Goal: Transaction & Acquisition: Purchase product/service

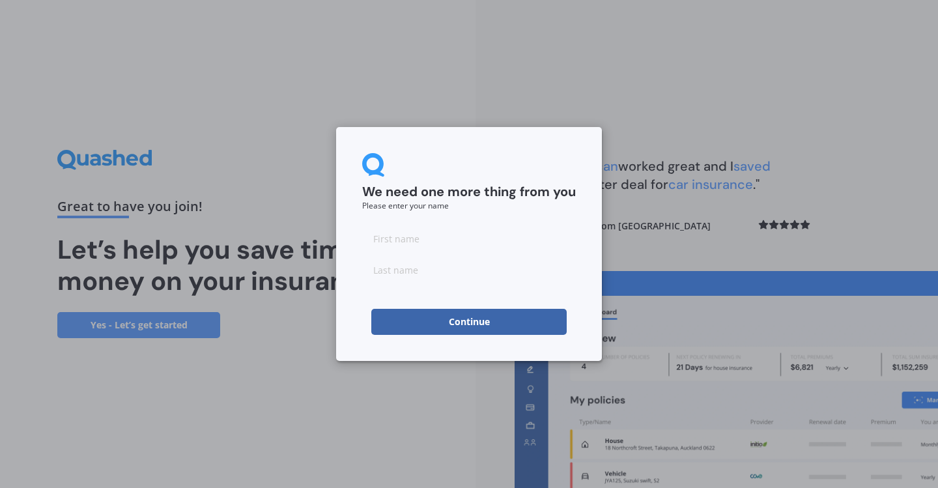
click at [494, 245] on input at bounding box center [469, 238] width 214 height 26
type input "[PERSON_NAME]"
click at [506, 276] on input at bounding box center [469, 270] width 214 height 26
type input "[PERSON_NAME]"
click at [456, 320] on button "Continue" at bounding box center [468, 322] width 195 height 26
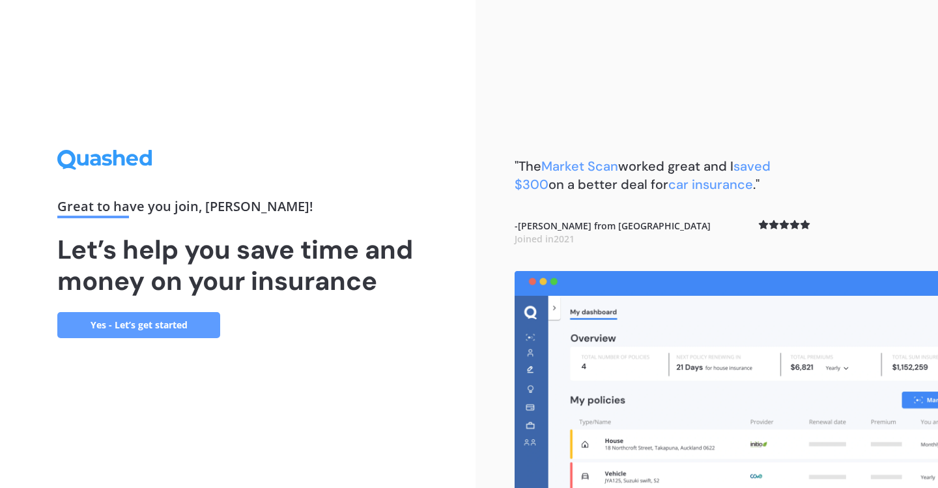
click at [212, 329] on link "Yes - Let’s get started" at bounding box center [138, 325] width 163 height 26
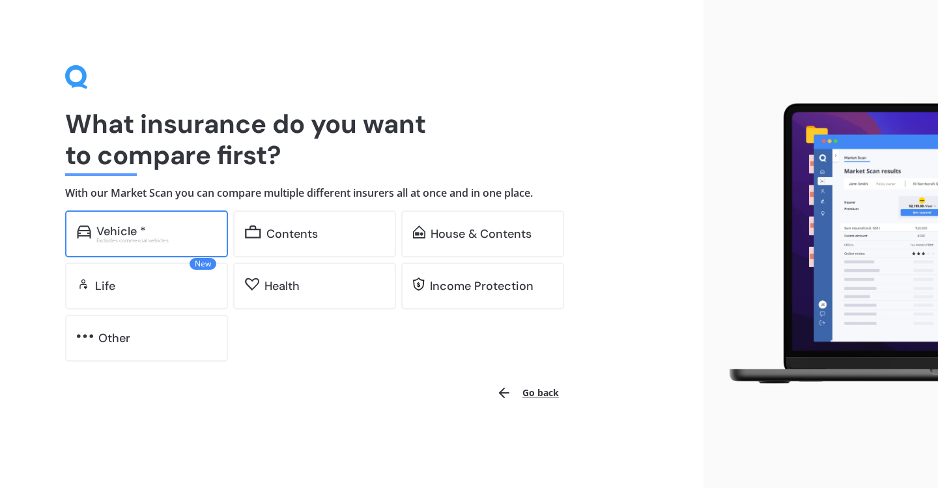
click at [171, 230] on div "Vehicle *" at bounding box center [156, 231] width 120 height 13
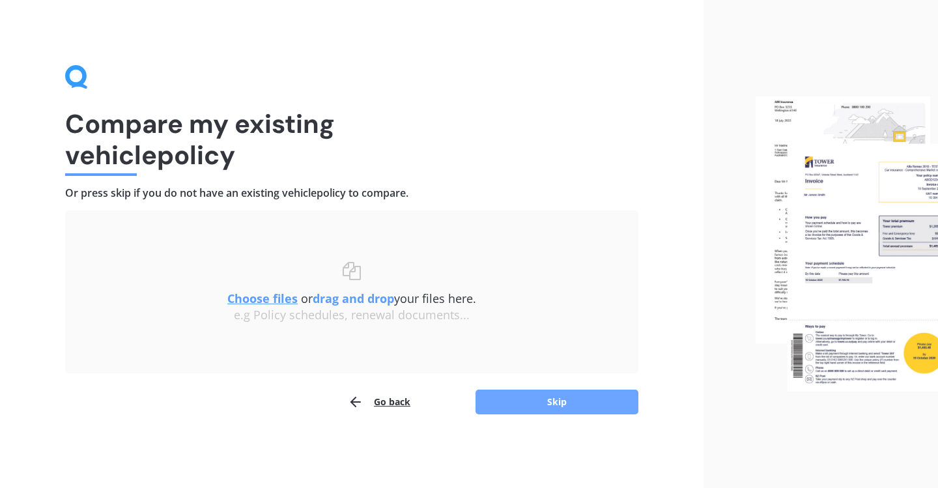
click at [500, 402] on button "Skip" at bounding box center [557, 402] width 163 height 25
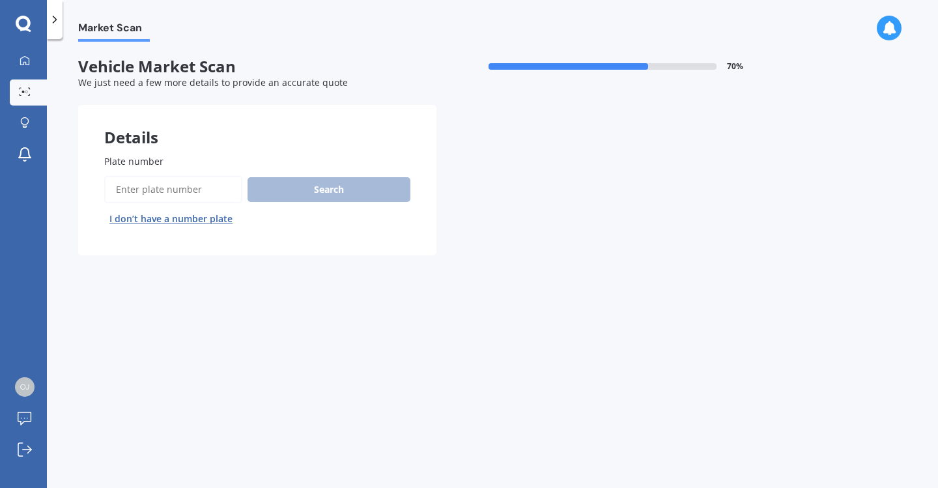
click at [208, 184] on input "Plate number" at bounding box center [173, 189] width 138 height 27
type input "CKQ641"
click at [270, 181] on button "Search" at bounding box center [329, 189] width 163 height 25
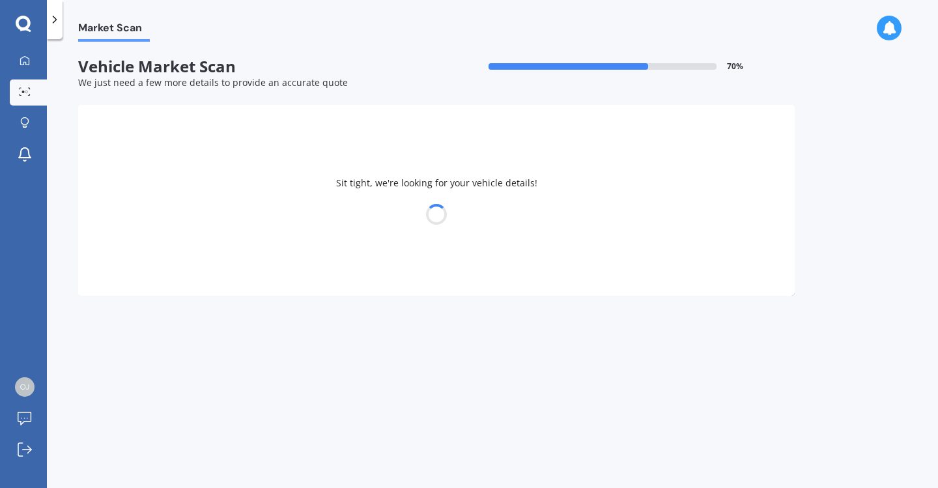
select select "HONDA"
select select "ACCORD"
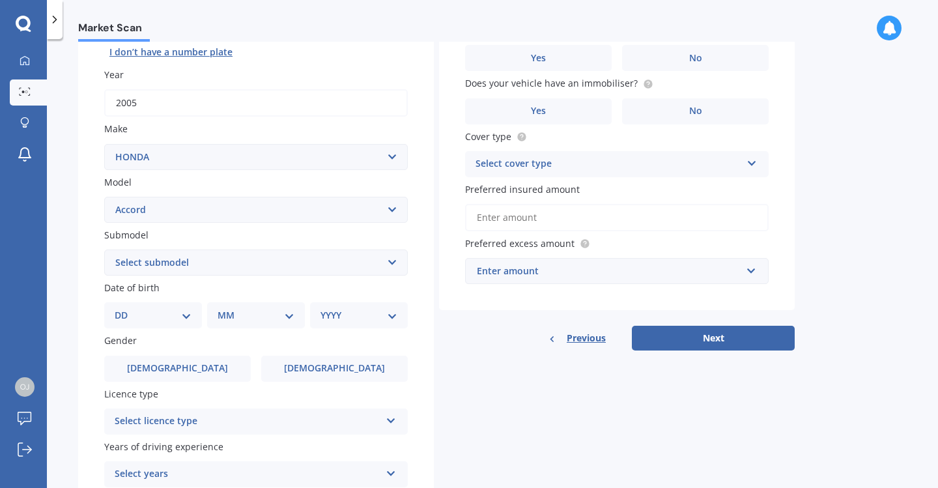
scroll to position [168, 0]
select select "EURO 2.4"
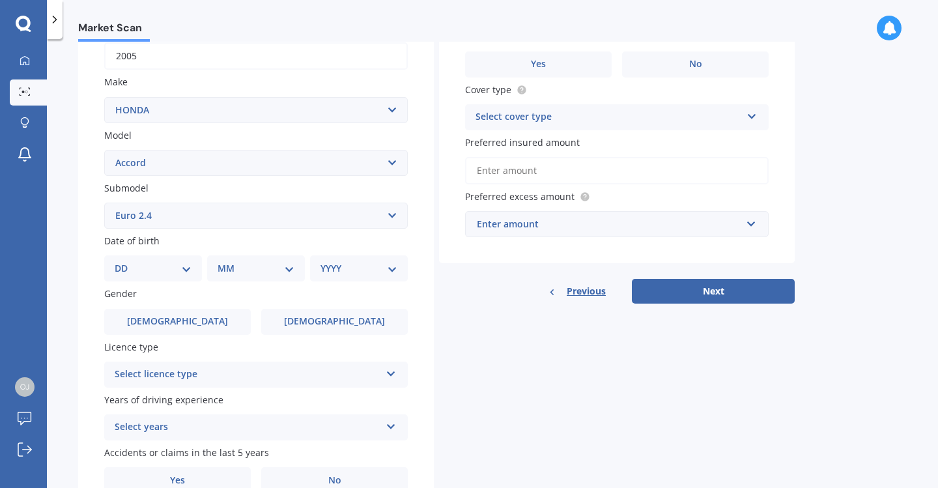
scroll to position [214, 0]
select select "05"
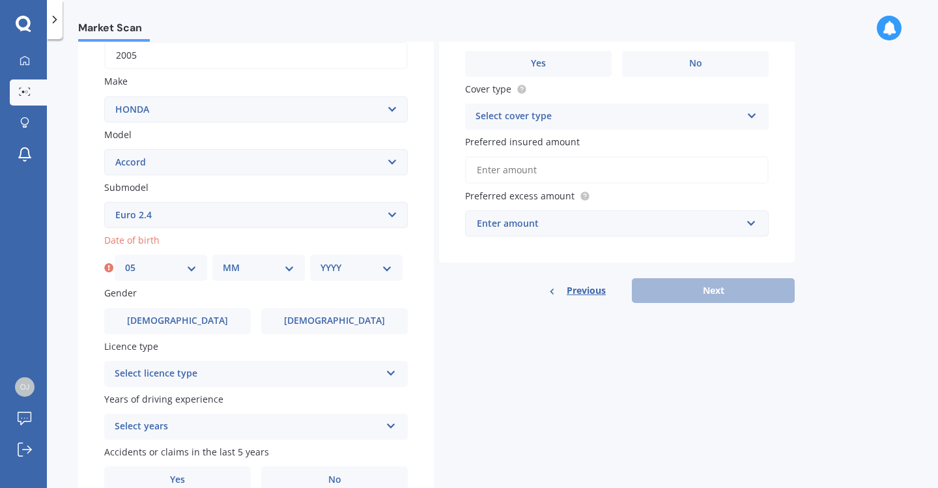
select select "12"
select select "1999"
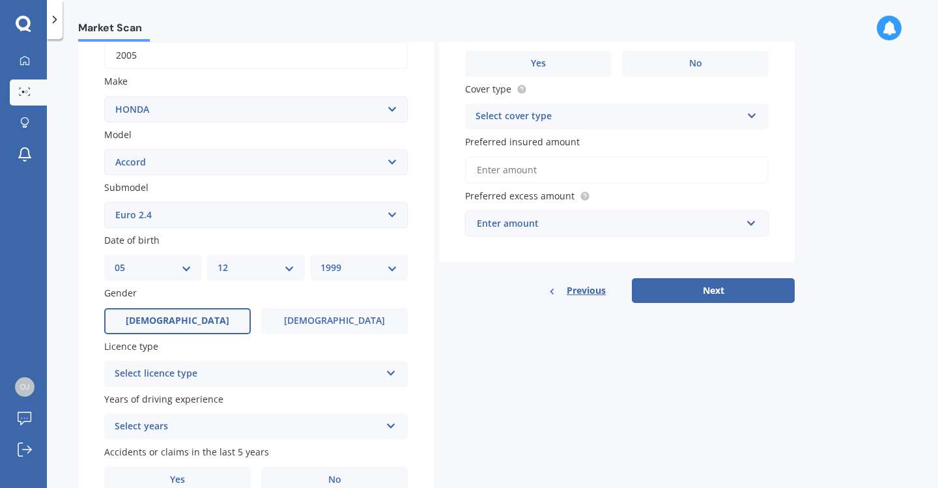
click at [196, 324] on label "[DEMOGRAPHIC_DATA]" at bounding box center [177, 321] width 147 height 26
click at [0, 0] on input "[DEMOGRAPHIC_DATA]" at bounding box center [0, 0] width 0 height 0
click at [266, 367] on div "Select licence type" at bounding box center [248, 374] width 266 height 16
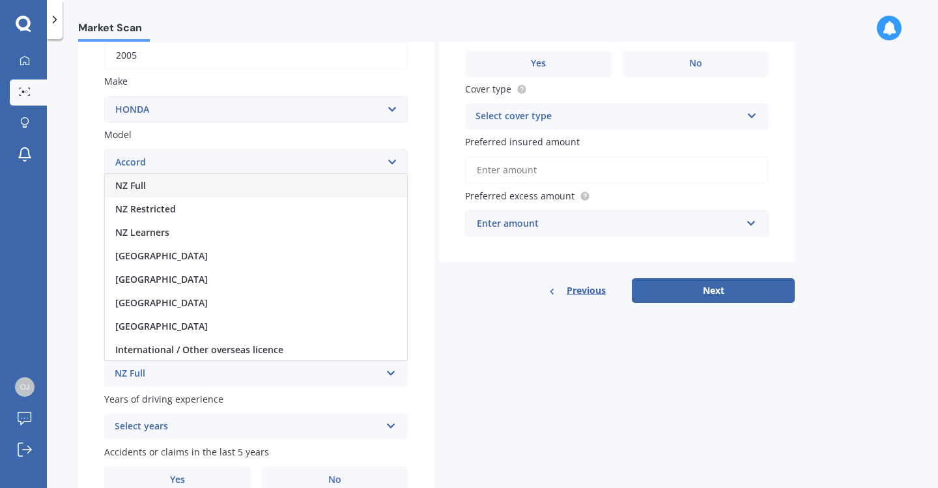
click at [171, 180] on div "NZ Full" at bounding box center [256, 185] width 302 height 23
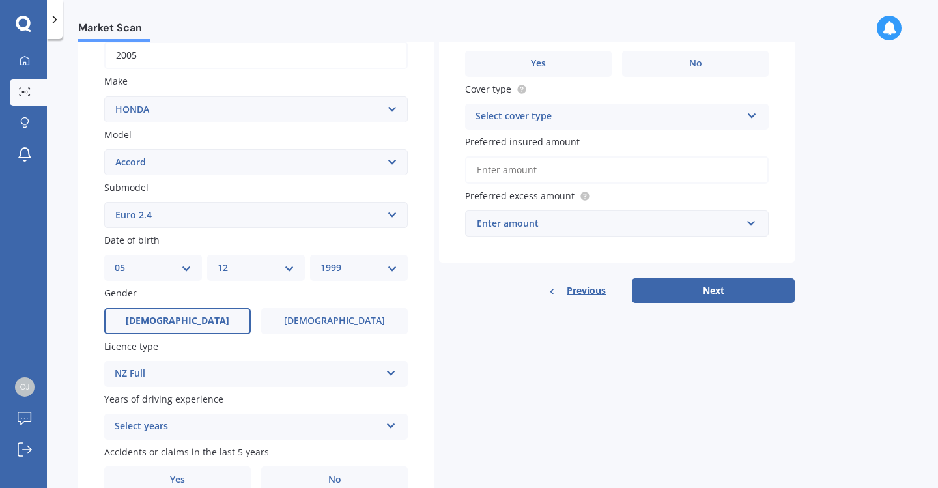
click at [247, 419] on div "Select years" at bounding box center [248, 427] width 266 height 16
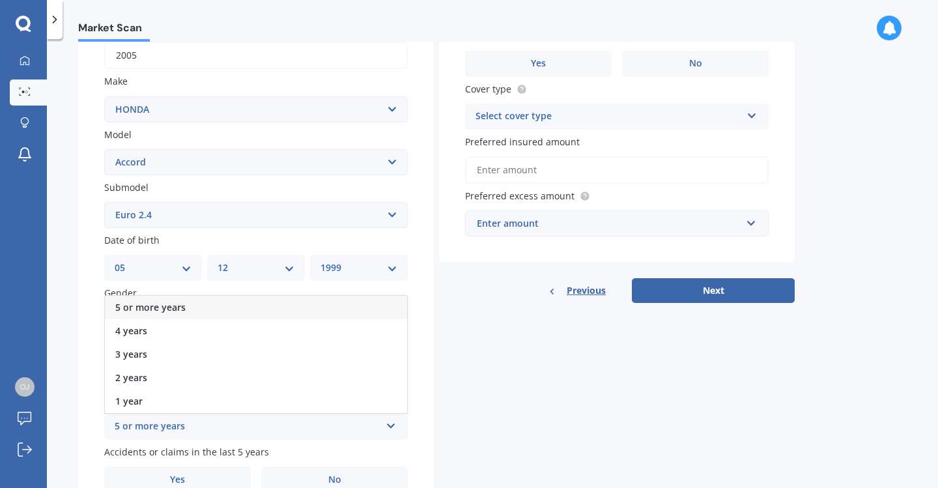
click at [196, 304] on div "5 or more years" at bounding box center [256, 307] width 302 height 23
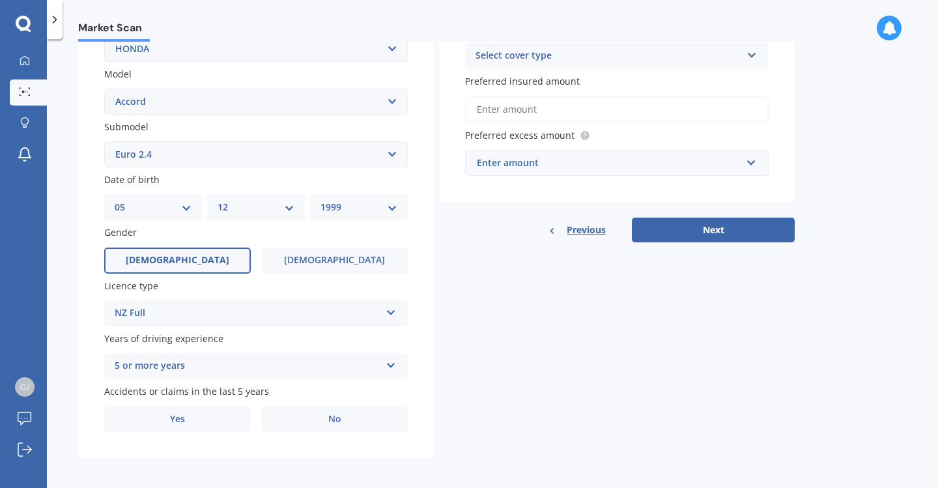
scroll to position [274, 0]
click at [297, 419] on label "No" at bounding box center [334, 420] width 147 height 26
click at [0, 0] on input "No" at bounding box center [0, 0] width 0 height 0
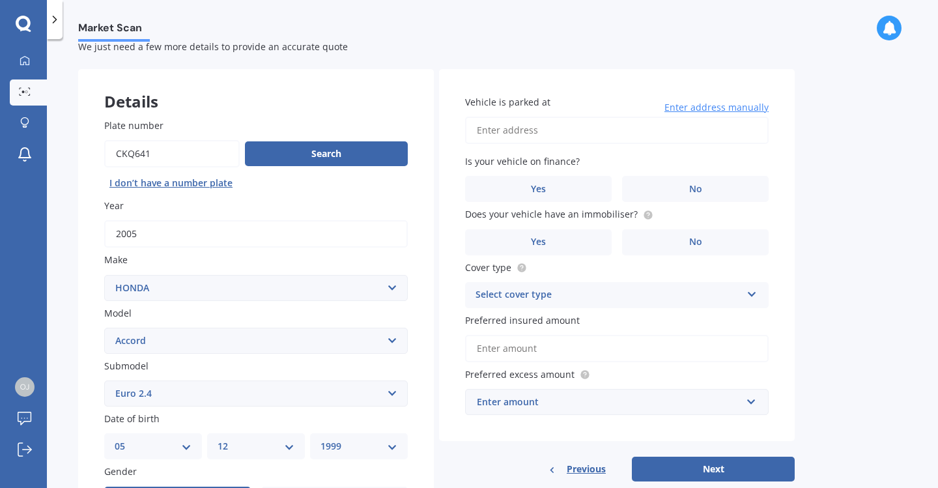
scroll to position [33, 0]
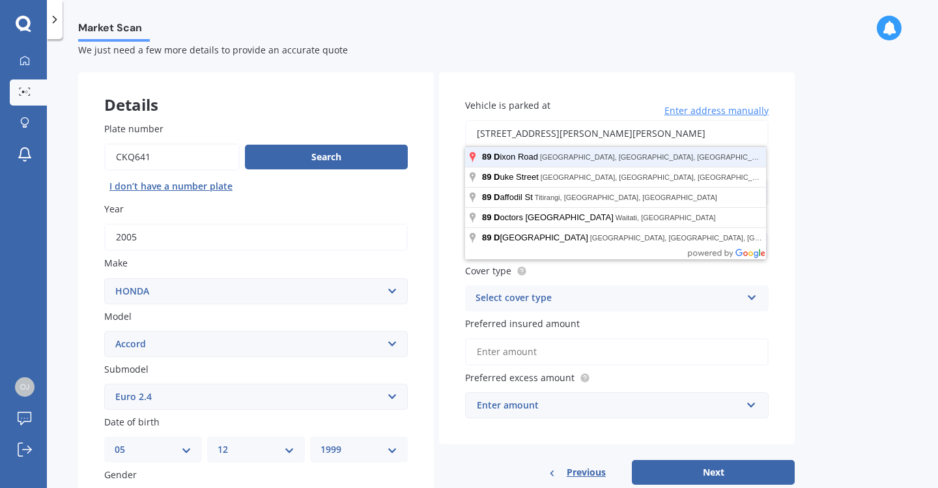
click at [713, 469] on button "Next" at bounding box center [713, 472] width 163 height 25
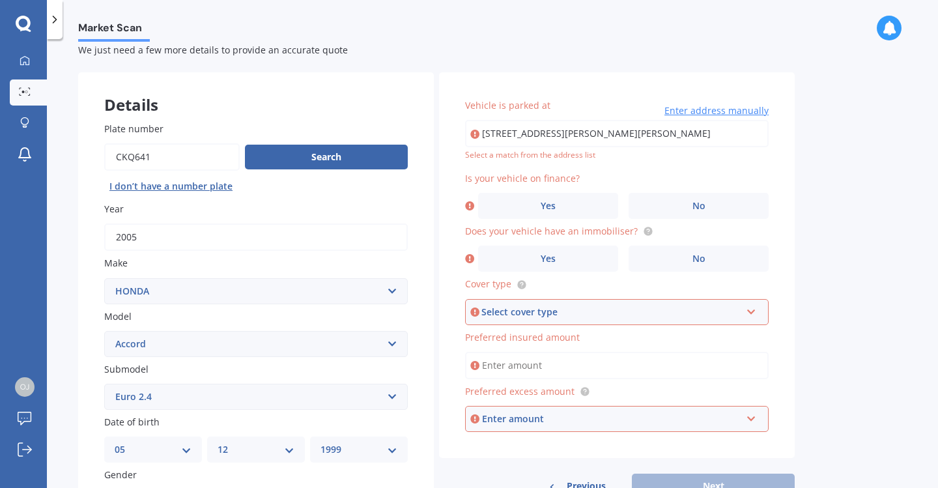
type input "[STREET_ADDRESS][PERSON_NAME][PERSON_NAME]"
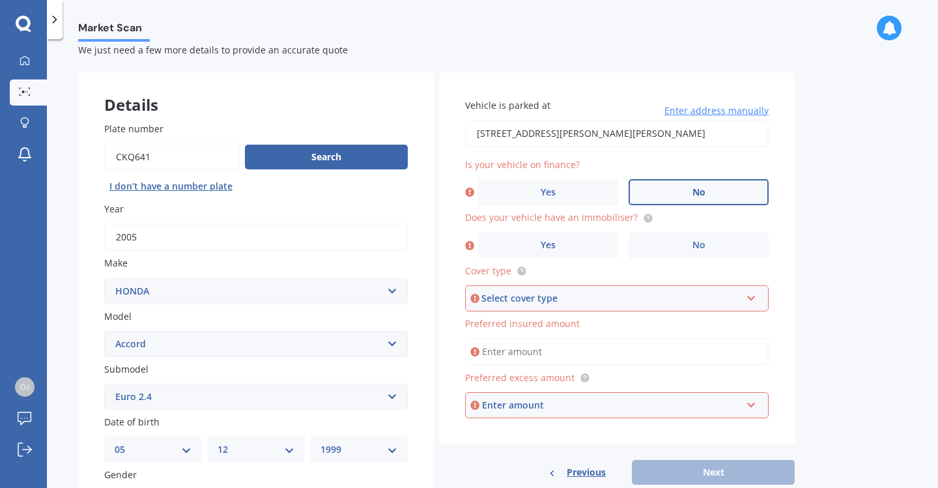
click at [655, 185] on label "No" at bounding box center [699, 192] width 140 height 26
click at [0, 0] on input "No" at bounding box center [0, 0] width 0 height 0
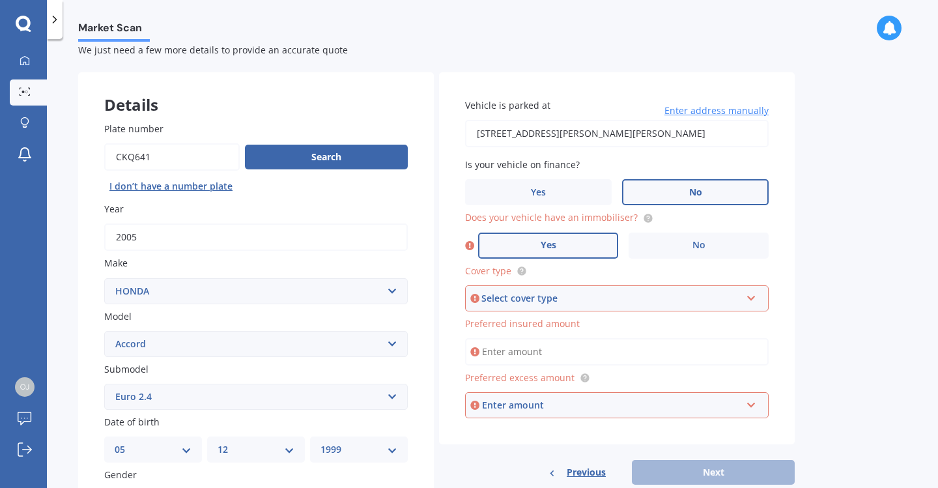
click at [573, 244] on label "Yes" at bounding box center [548, 246] width 140 height 26
click at [0, 0] on input "Yes" at bounding box center [0, 0] width 0 height 0
click at [579, 299] on div "Select cover type" at bounding box center [610, 298] width 259 height 14
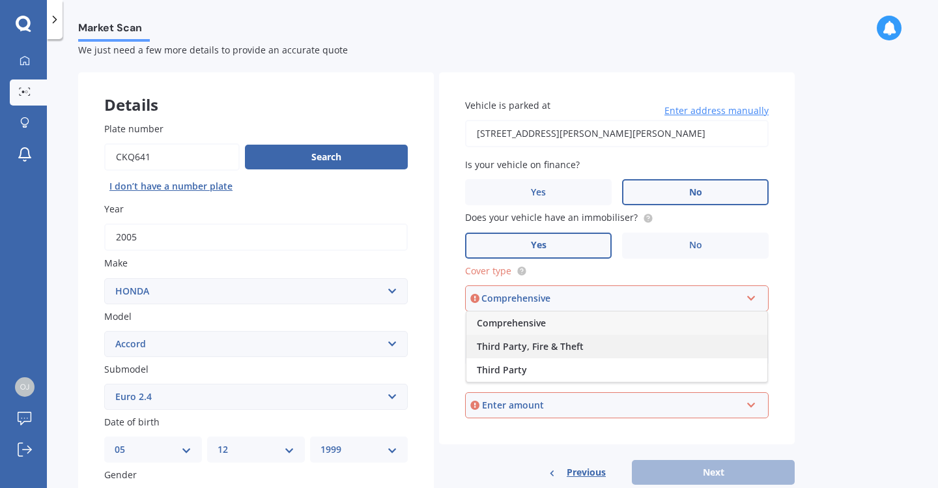
click at [587, 349] on div "Third Party, Fire & Theft" at bounding box center [617, 346] width 301 height 23
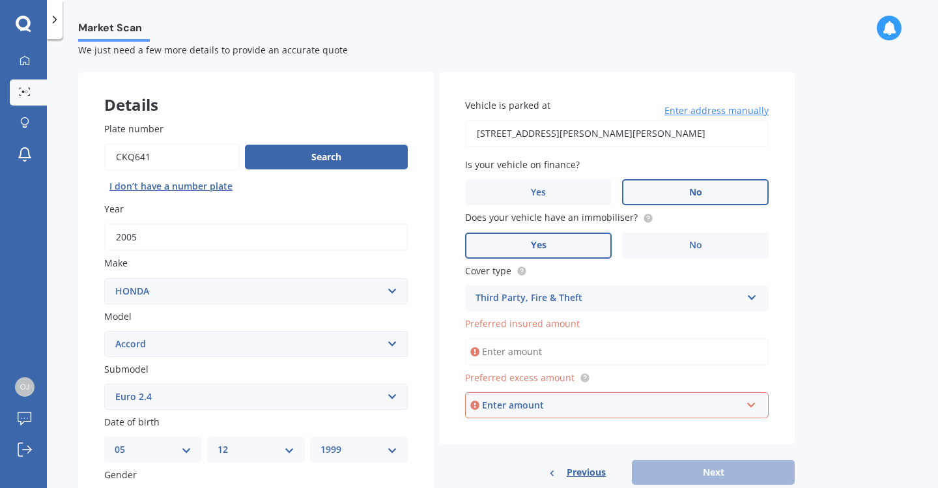
click at [586, 349] on input "Preferred insured amount" at bounding box center [617, 351] width 304 height 27
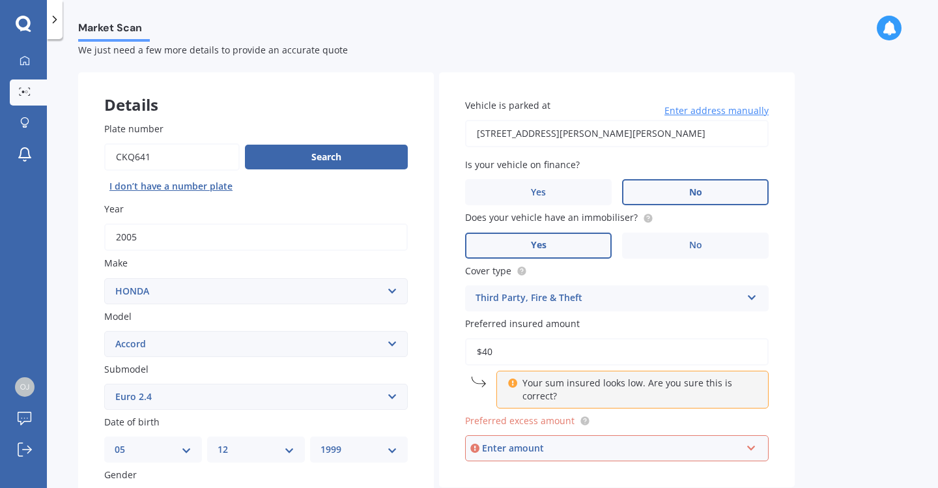
type input "$4"
type input "$6,000"
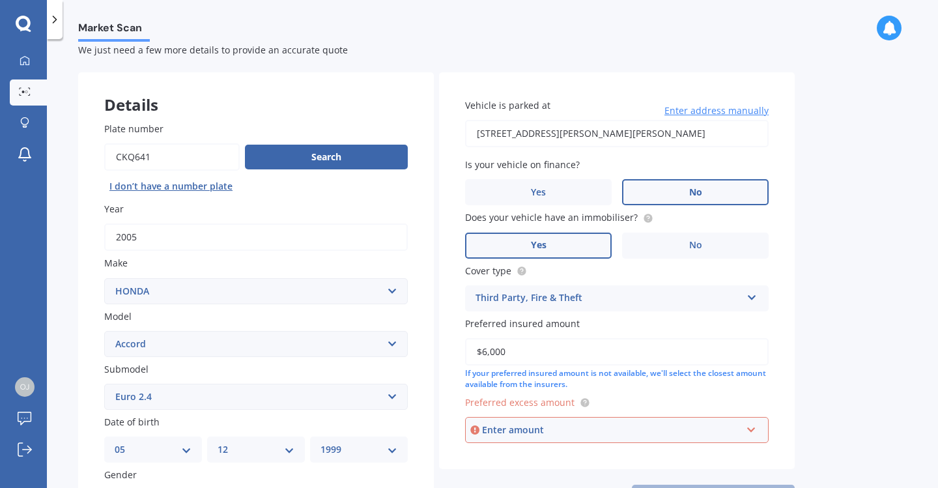
click at [552, 427] on div "Enter amount" at bounding box center [611, 430] width 259 height 14
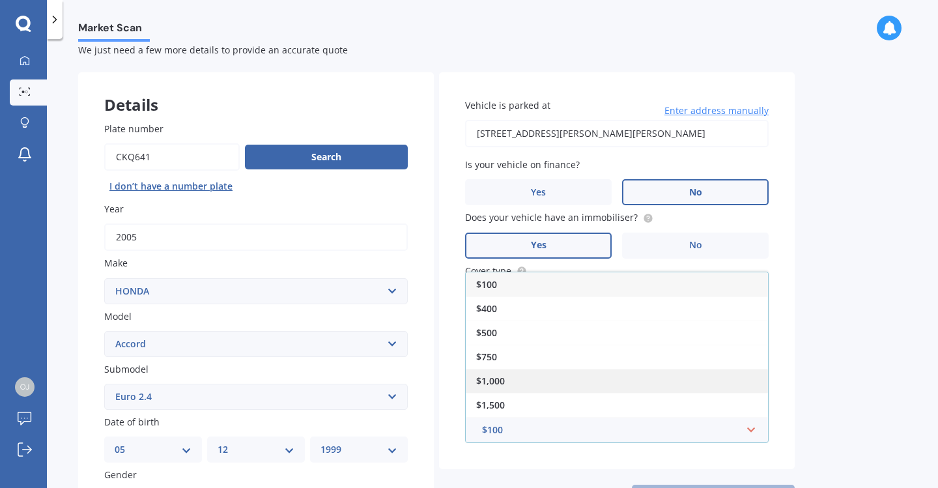
click at [511, 375] on div "$1,000" at bounding box center [617, 381] width 302 height 24
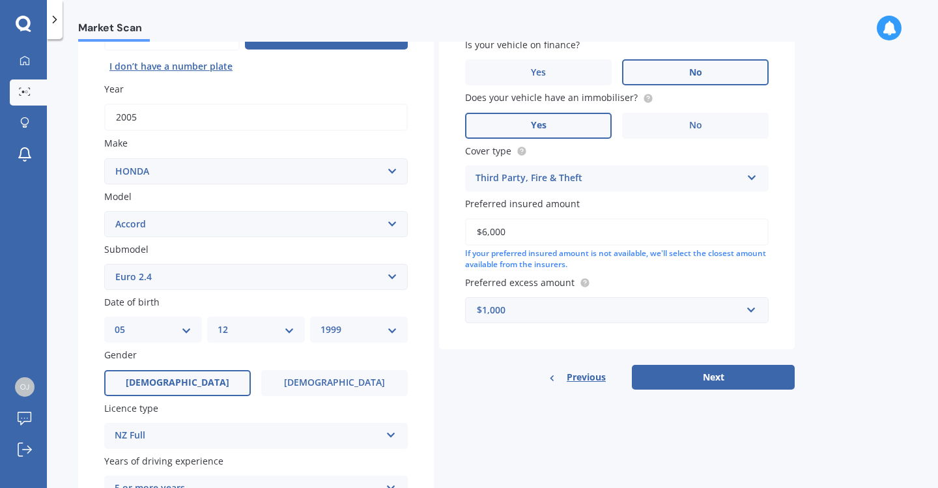
scroll to position [154, 0]
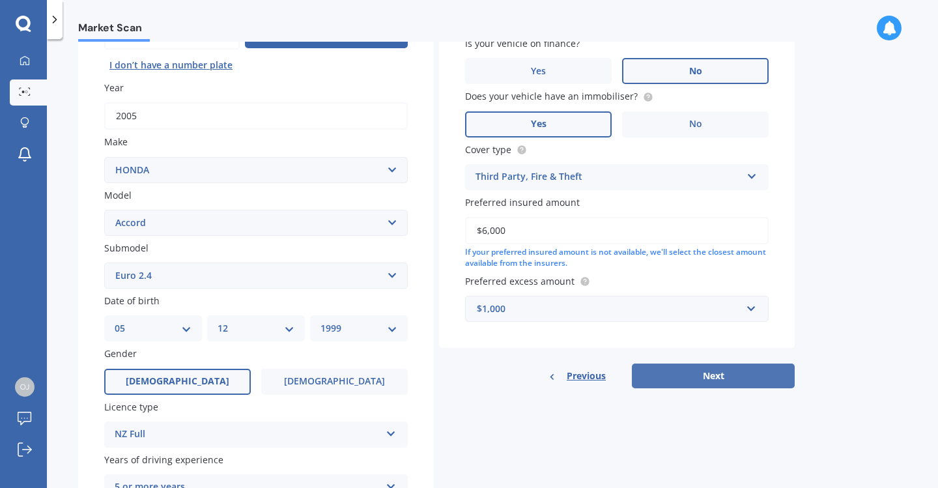
click at [670, 372] on button "Next" at bounding box center [713, 376] width 163 height 25
select select "05"
select select "12"
select select "1999"
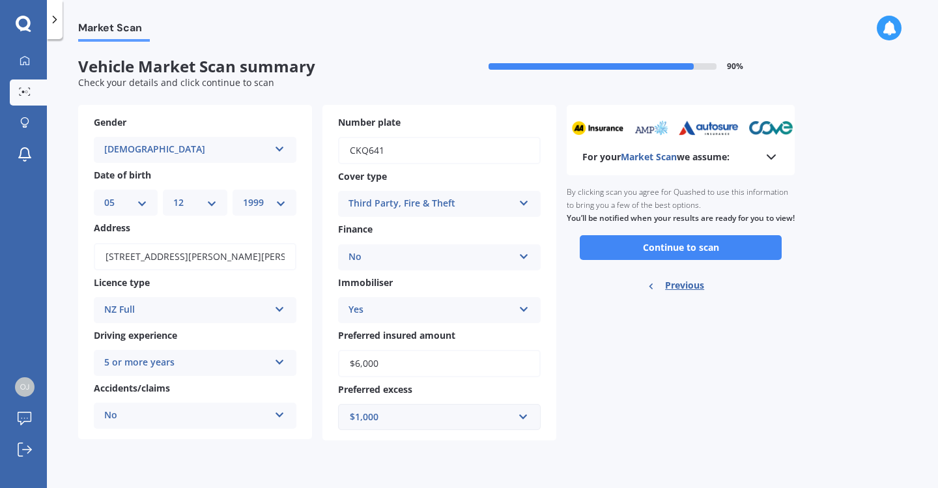
scroll to position [0, 0]
click at [624, 260] on button "Continue to scan" at bounding box center [681, 247] width 202 height 25
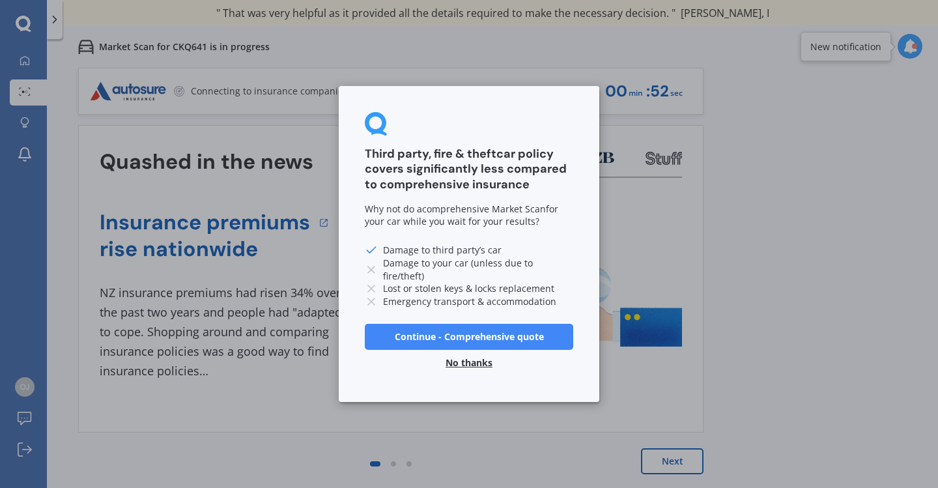
click at [482, 361] on button "No thanks" at bounding box center [469, 363] width 63 height 26
